Goal: Task Accomplishment & Management: Use online tool/utility

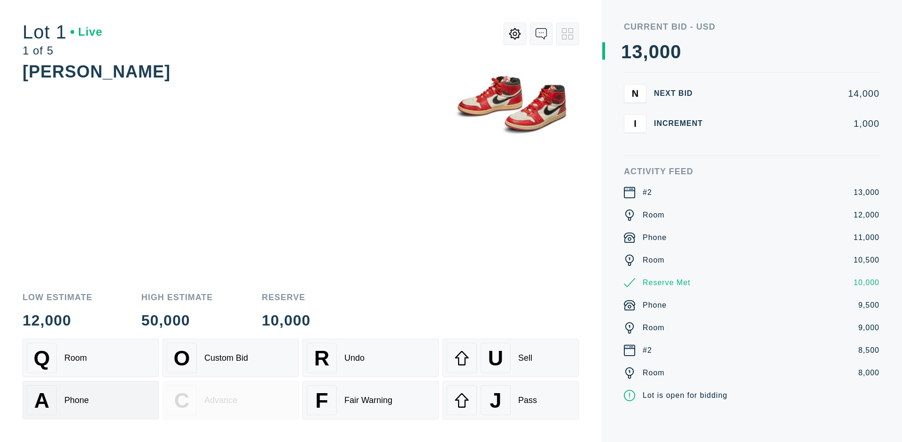
click at [91, 400] on div "A Phone" at bounding box center [91, 400] width 128 height 30
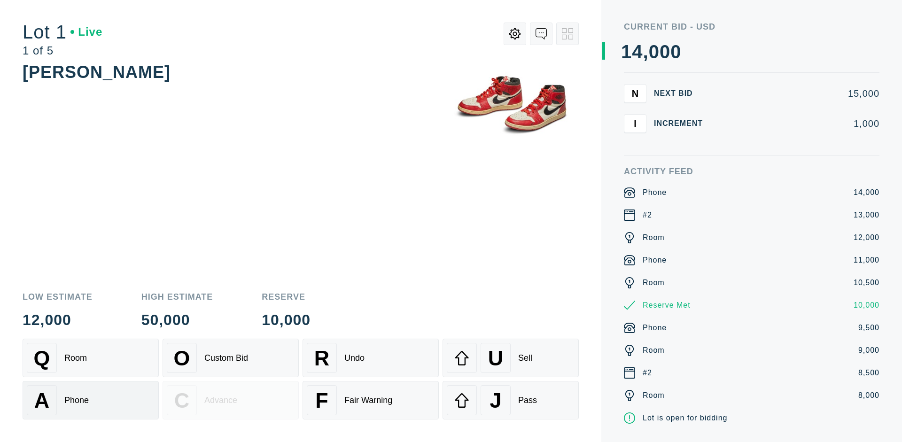
click at [91, 358] on div "Q Room" at bounding box center [91, 358] width 128 height 30
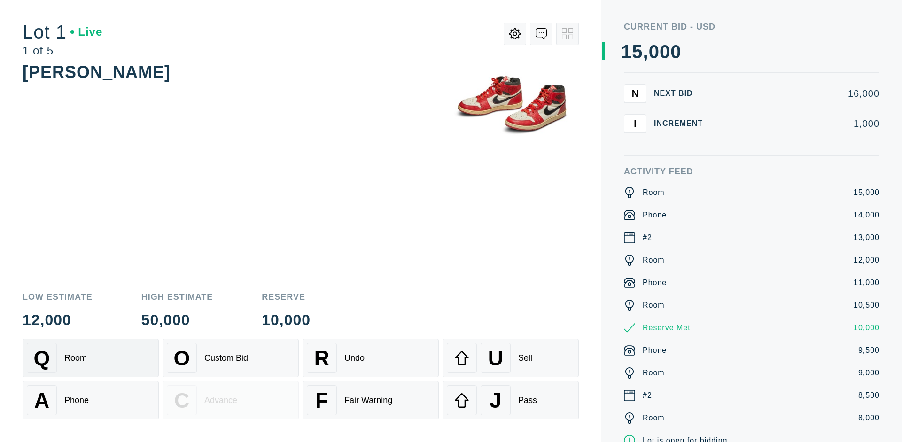
click at [371, 358] on div "R Undo" at bounding box center [371, 358] width 128 height 30
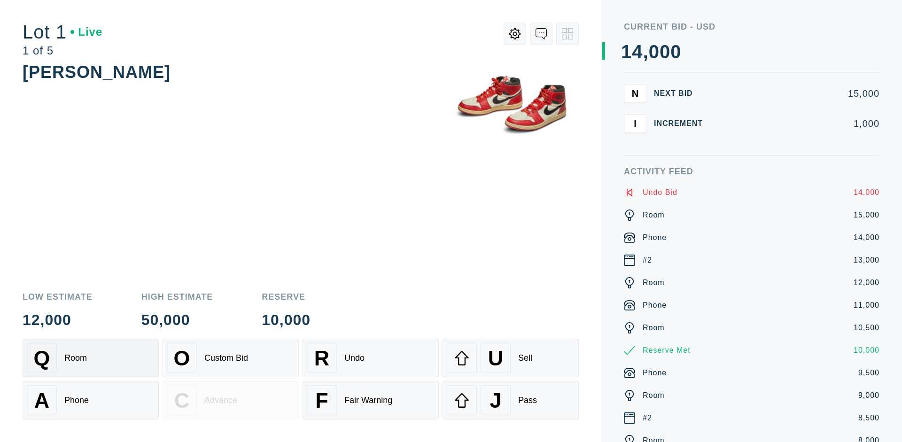
click at [91, 358] on div "Q Room" at bounding box center [91, 358] width 128 height 30
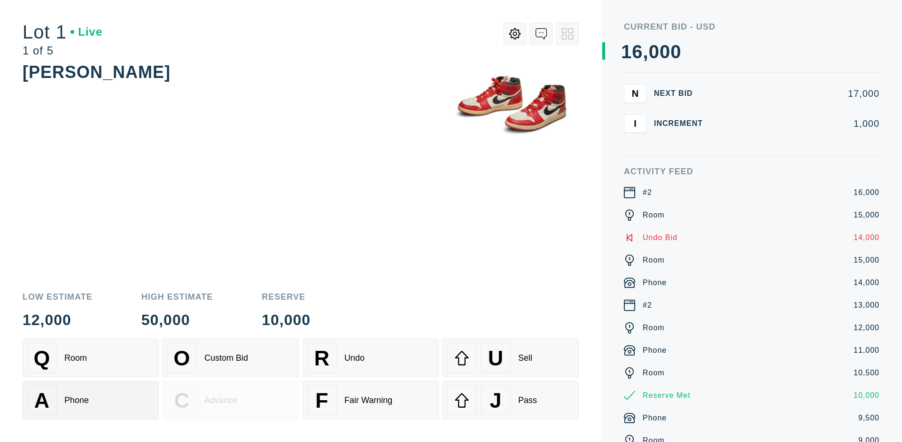
click at [91, 400] on div "A Phone" at bounding box center [91, 400] width 128 height 30
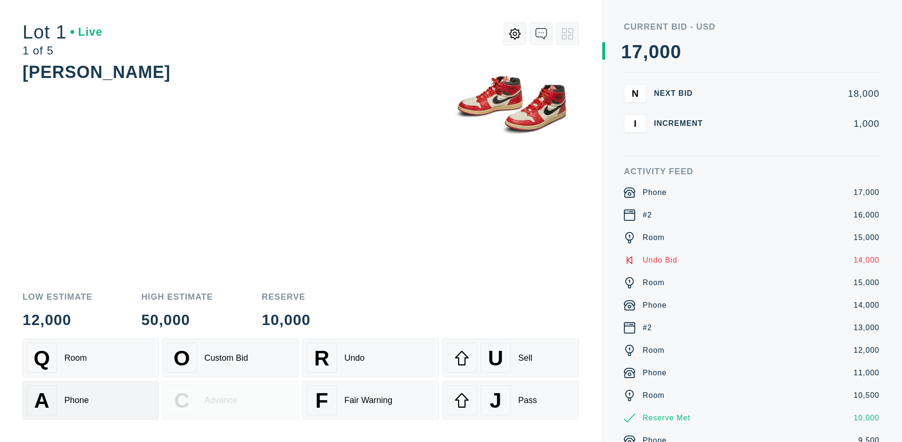
click at [91, 358] on div "Q Room" at bounding box center [91, 358] width 128 height 30
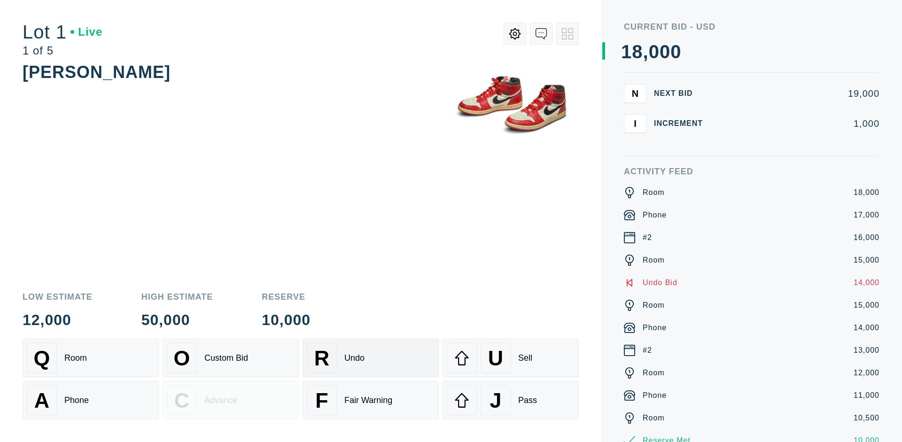
click at [371, 358] on div "R Undo" at bounding box center [371, 358] width 128 height 30
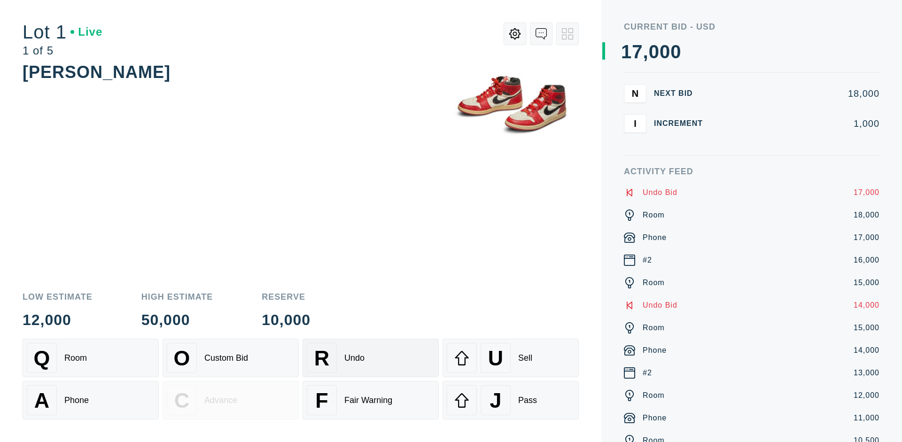
click at [511, 358] on div "U Sell" at bounding box center [511, 358] width 128 height 30
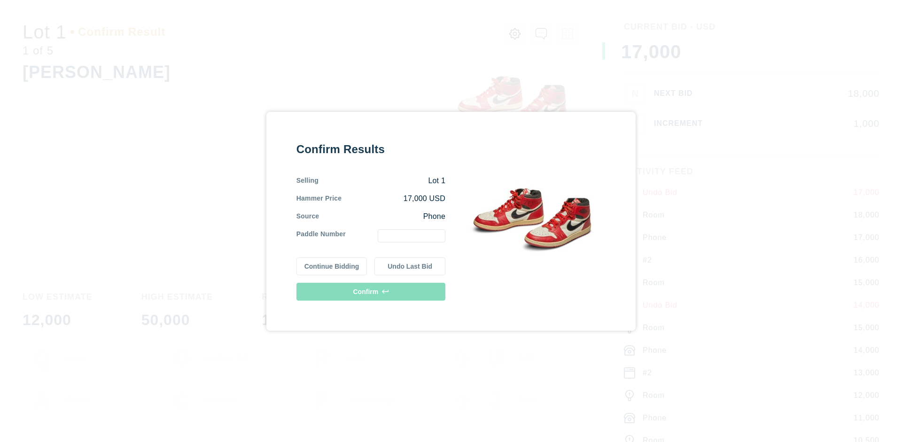
click at [332, 266] on button "Continue Bidding" at bounding box center [331, 266] width 71 height 18
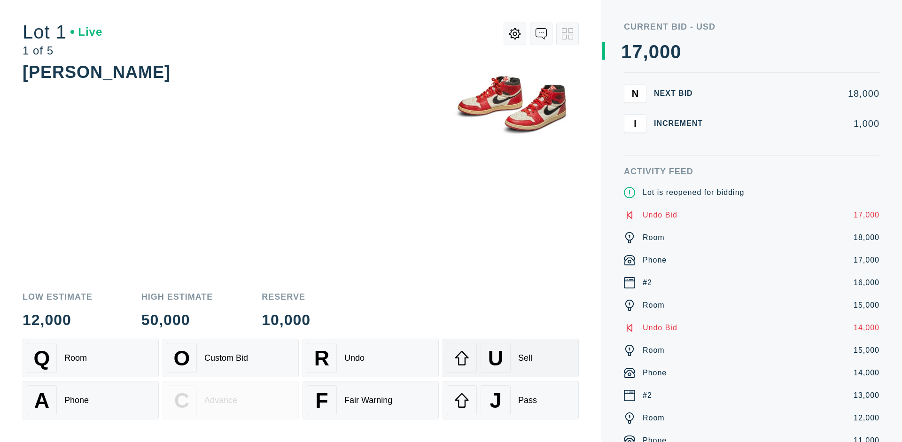
click at [511, 358] on div "U Sell" at bounding box center [511, 358] width 128 height 30
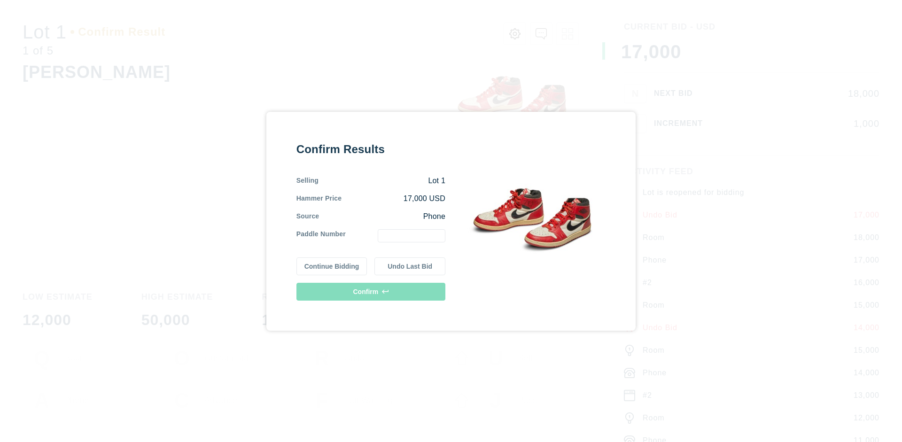
click at [410, 266] on button "Undo Last Bid" at bounding box center [409, 266] width 71 height 18
click at [332, 265] on button "Continue Bidding" at bounding box center [331, 265] width 71 height 18
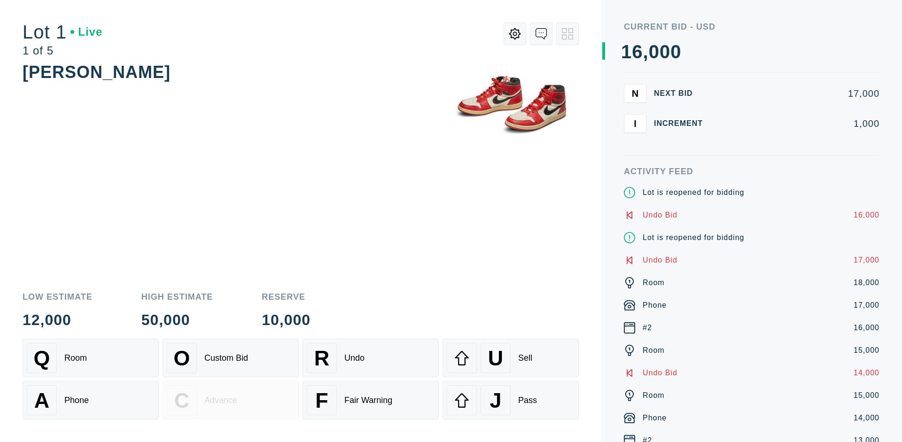
click at [511, 400] on div "J Pass" at bounding box center [511, 400] width 128 height 30
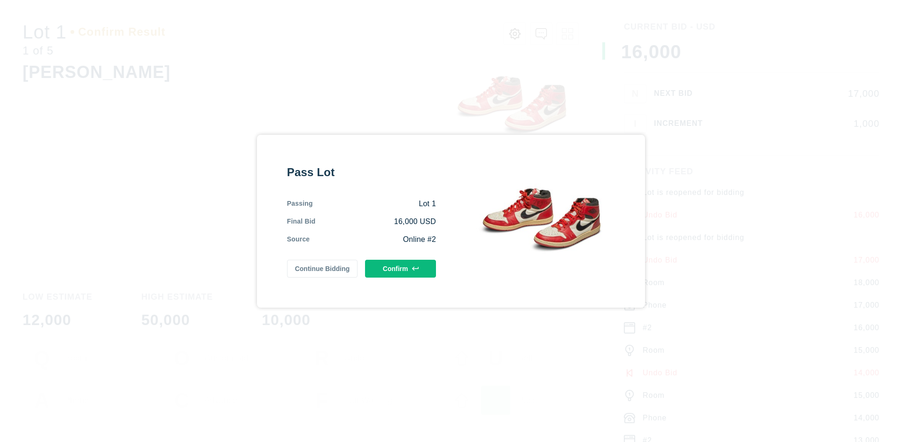
click at [401, 268] on button "Confirm" at bounding box center [400, 269] width 71 height 18
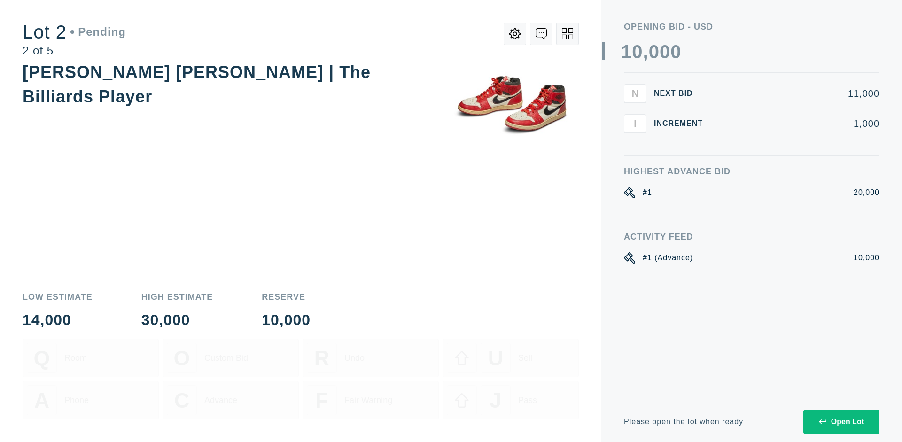
click at [841, 421] on div "Open Lot" at bounding box center [841, 422] width 45 height 8
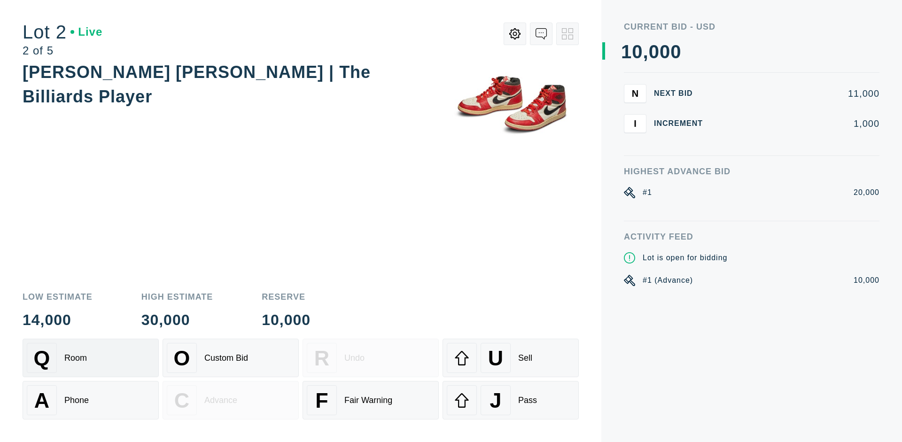
click at [91, 358] on div "Q Room" at bounding box center [91, 358] width 128 height 30
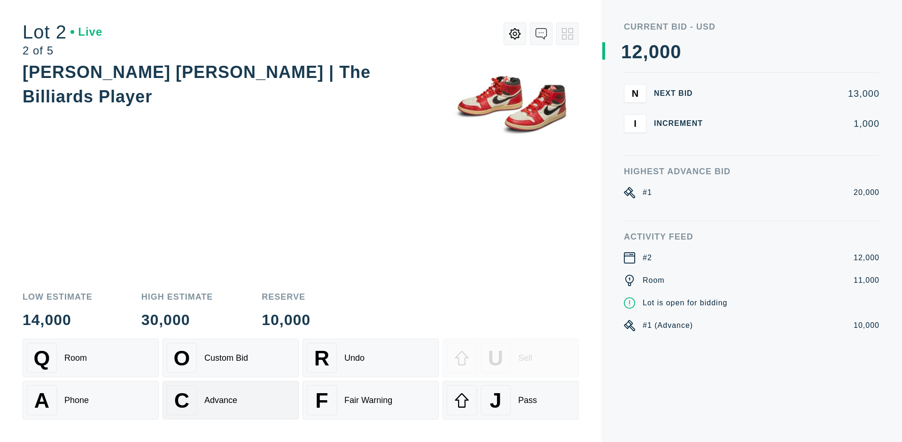
click at [231, 400] on div "Advance" at bounding box center [220, 401] width 33 height 10
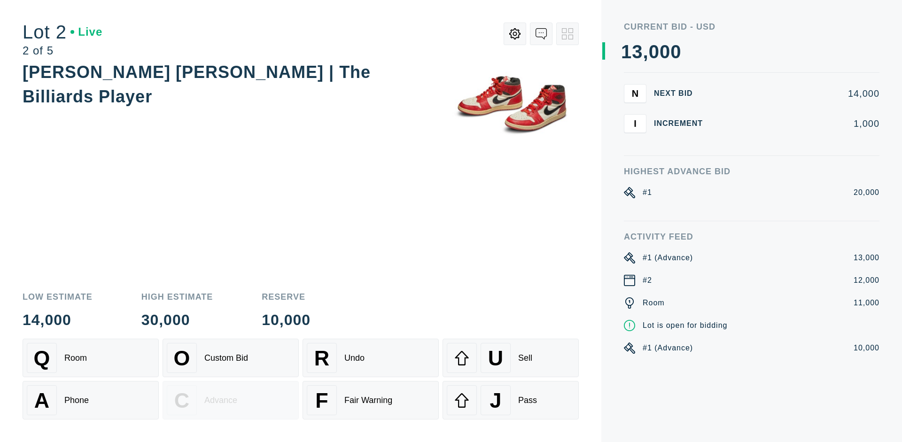
click at [511, 358] on div "U Sell" at bounding box center [511, 358] width 128 height 30
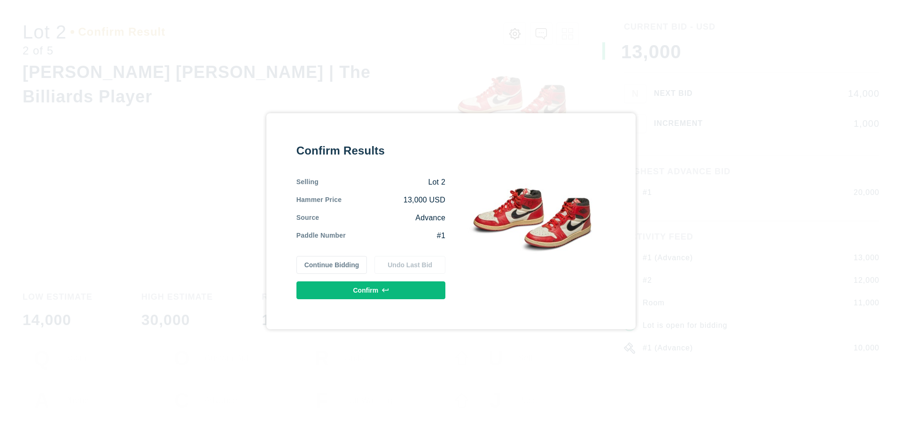
click at [371, 290] on button "Confirm" at bounding box center [370, 290] width 149 height 18
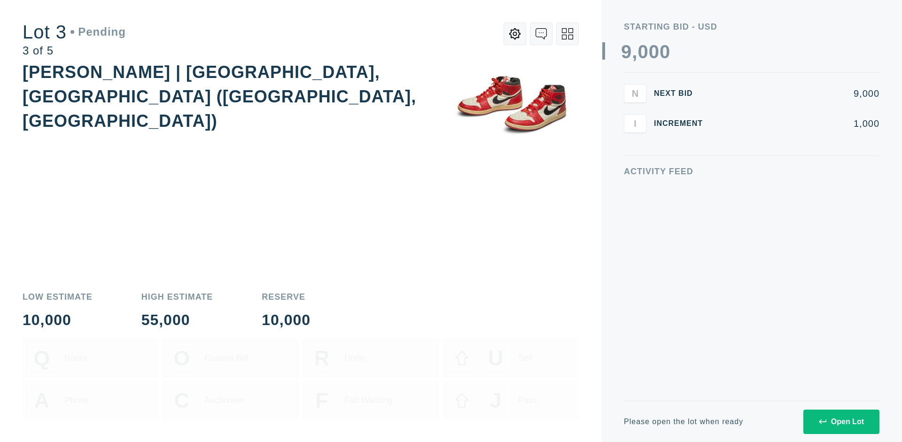
click at [841, 421] on div "Open Lot" at bounding box center [841, 422] width 45 height 8
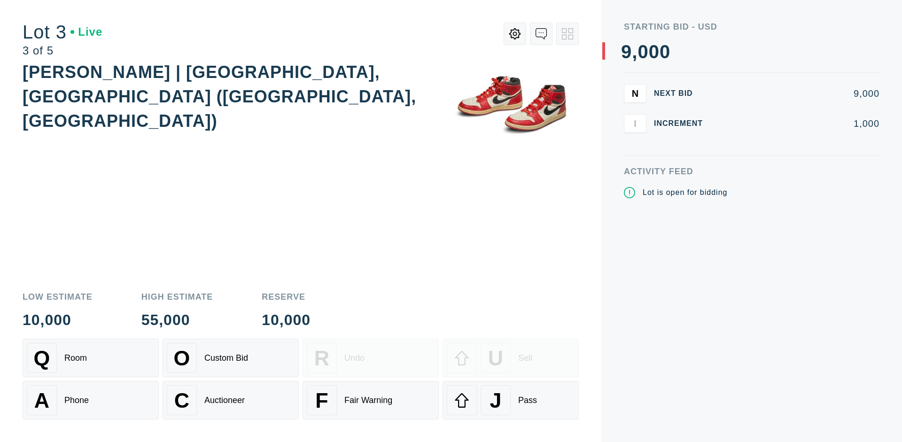
click at [511, 400] on div "J Pass" at bounding box center [511, 400] width 128 height 30
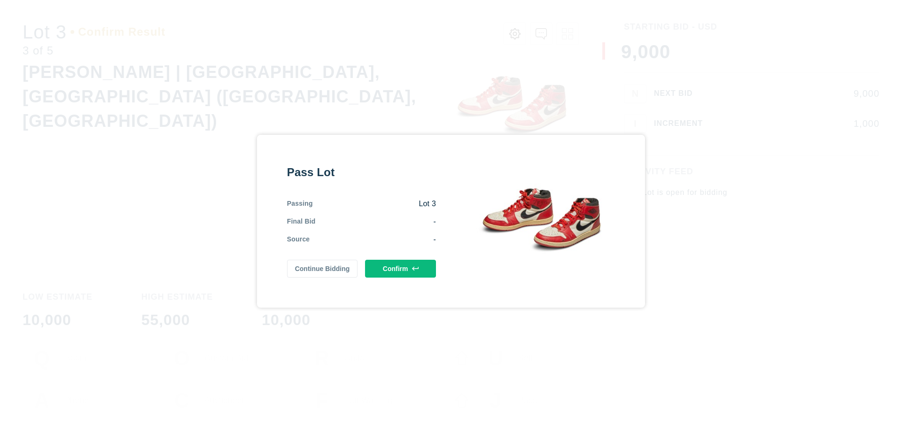
click at [401, 268] on button "Confirm" at bounding box center [400, 269] width 71 height 18
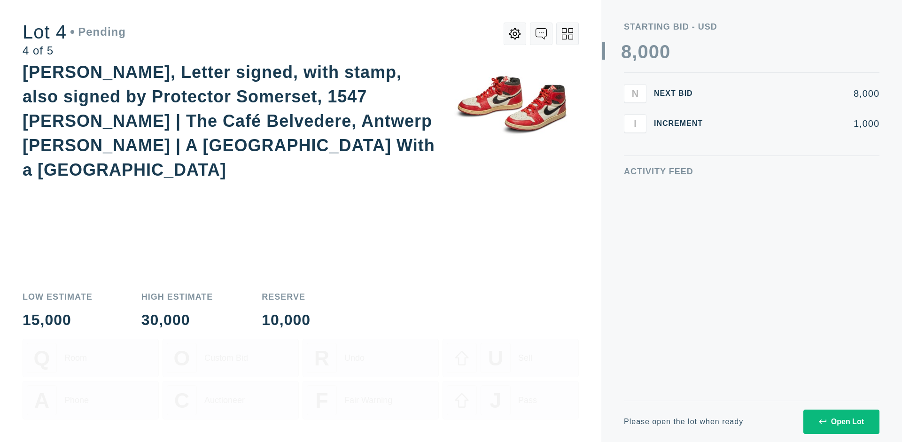
click at [841, 421] on div "Open Lot" at bounding box center [841, 422] width 45 height 8
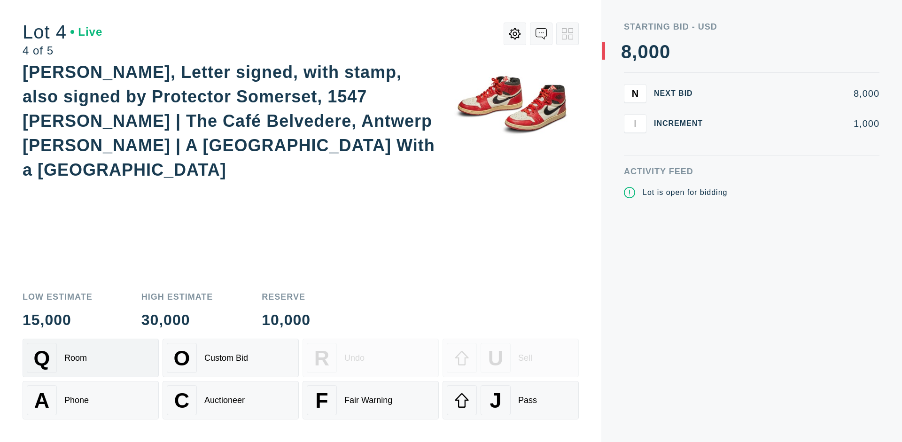
click at [91, 358] on div "Q Room" at bounding box center [91, 358] width 128 height 30
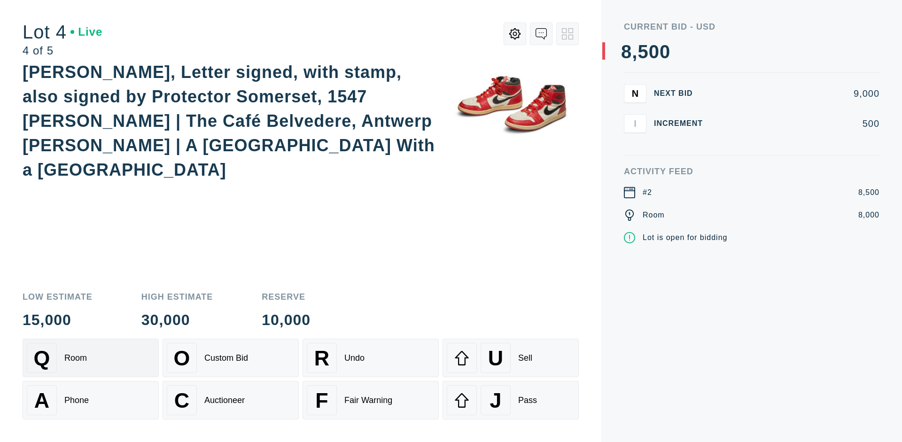
click at [231, 400] on div "Auctioneer" at bounding box center [224, 401] width 40 height 10
click at [511, 400] on div "J Pass" at bounding box center [511, 400] width 128 height 30
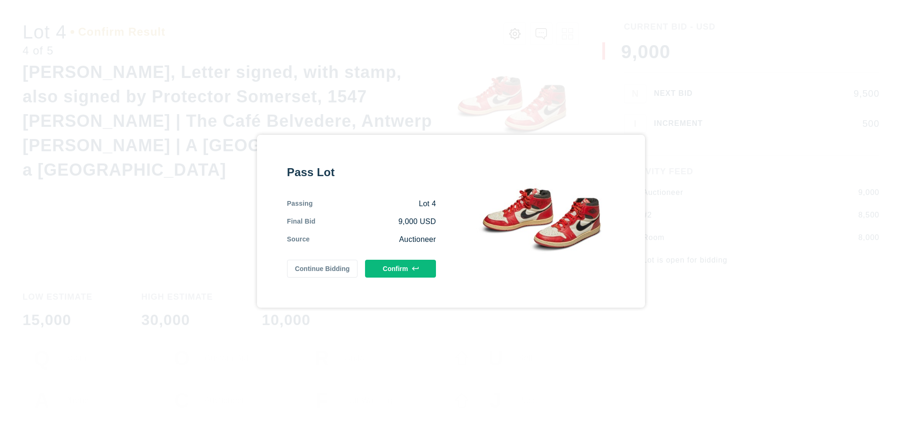
click at [401, 268] on button "Confirm" at bounding box center [400, 269] width 71 height 18
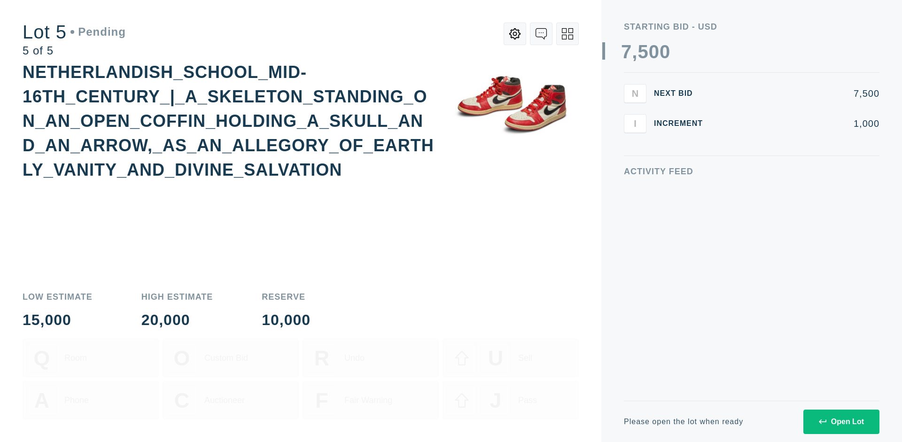
click at [841, 421] on div "Open Lot" at bounding box center [841, 422] width 45 height 8
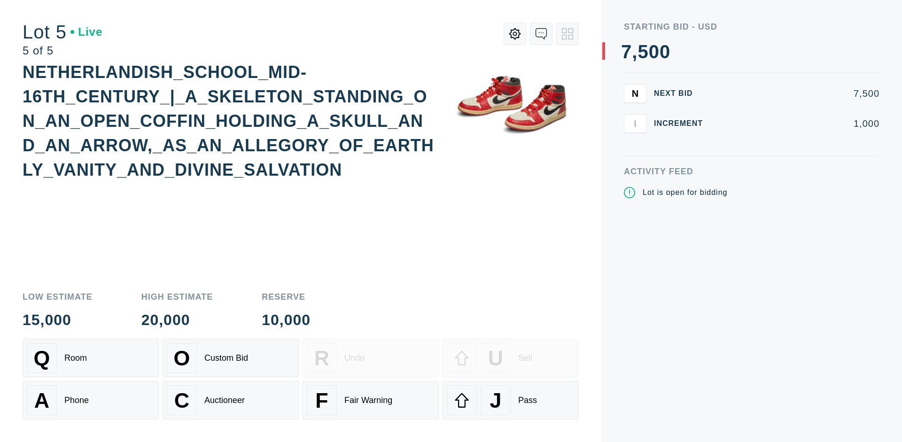
click at [91, 358] on div "Q Room" at bounding box center [91, 358] width 128 height 30
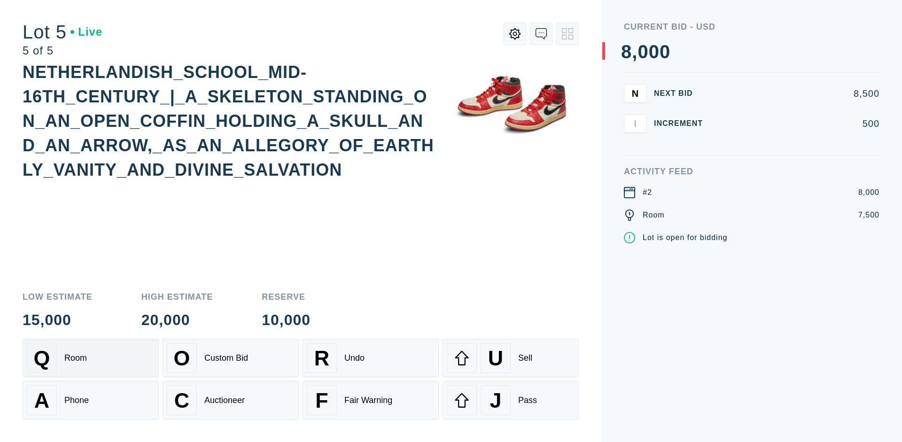
click at [91, 358] on div "Q Room" at bounding box center [91, 358] width 128 height 30
click at [511, 358] on div "U Sell" at bounding box center [511, 358] width 128 height 30
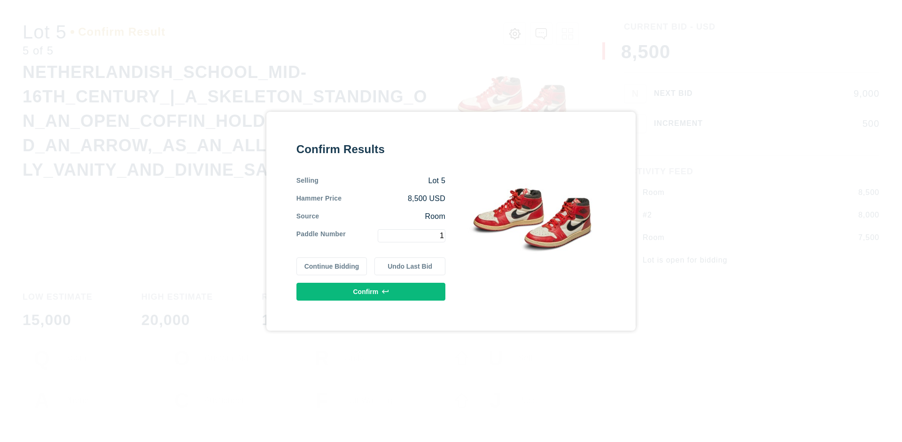
type input "1"
click at [371, 291] on button "Confirm" at bounding box center [370, 292] width 149 height 18
